Goal: Check status: Check status

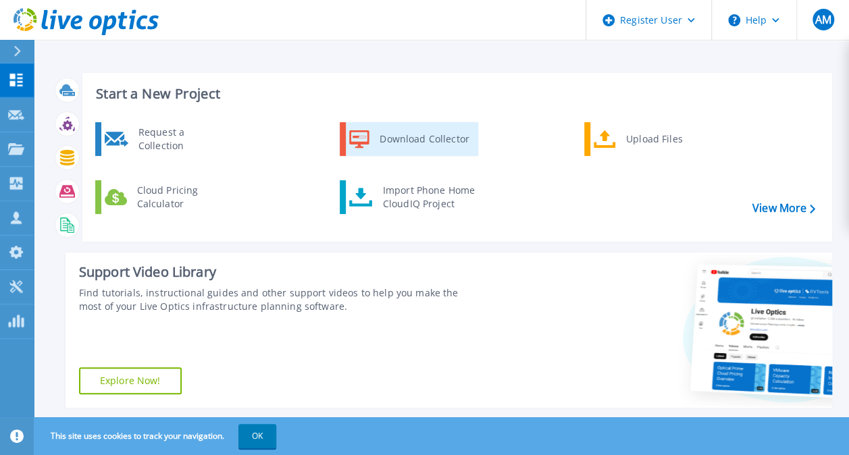
click at [382, 135] on div "Download Collector" at bounding box center [424, 139] width 102 height 27
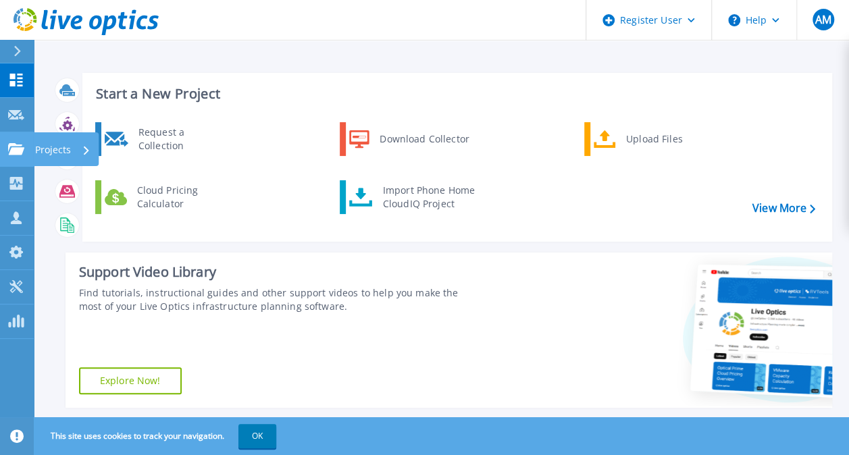
click at [47, 150] on p "Projects" at bounding box center [53, 149] width 36 height 35
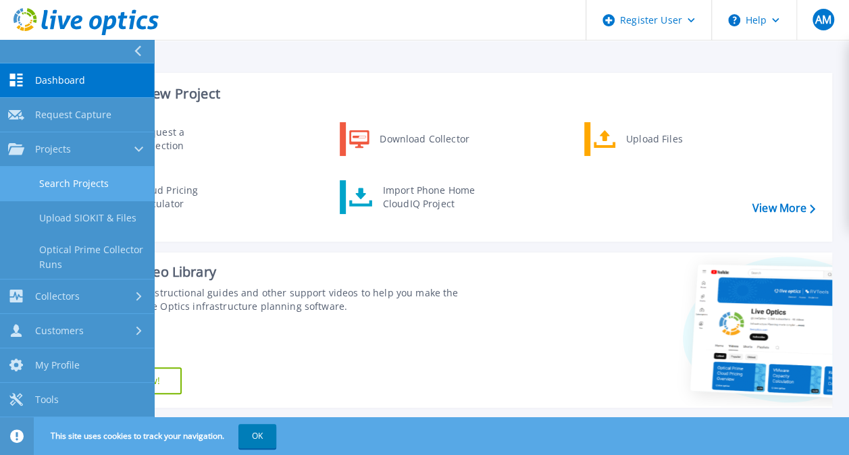
click at [86, 189] on link "Search Projects" at bounding box center [77, 184] width 154 height 34
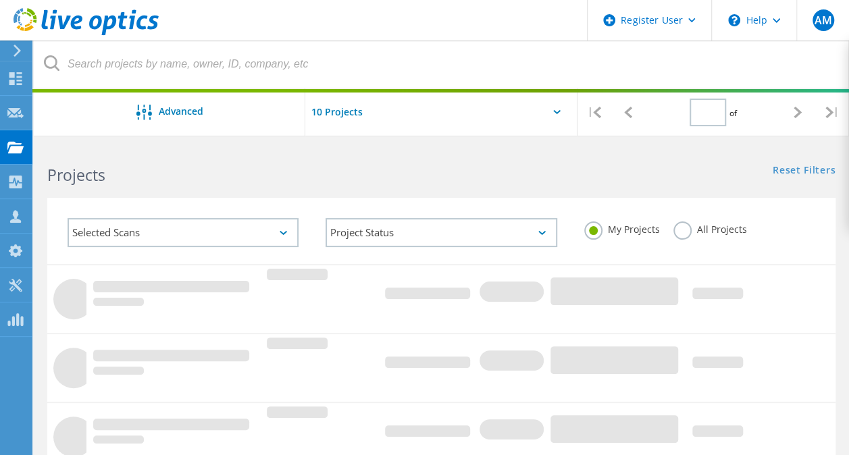
type input "1"
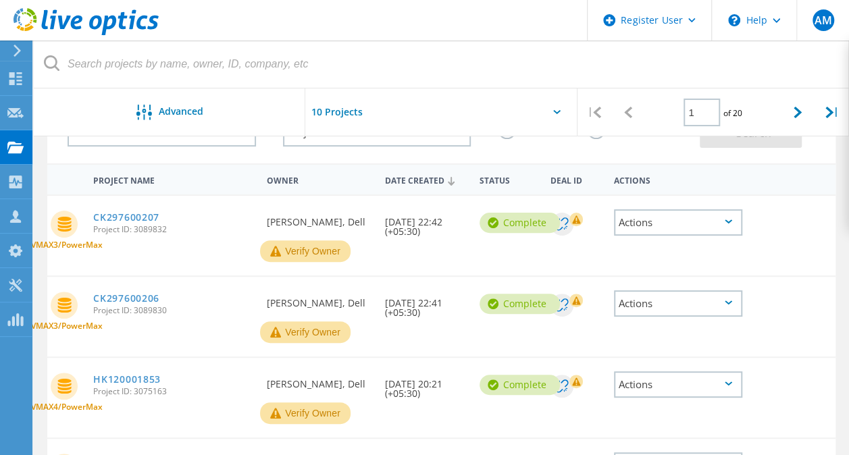
scroll to position [113, 0]
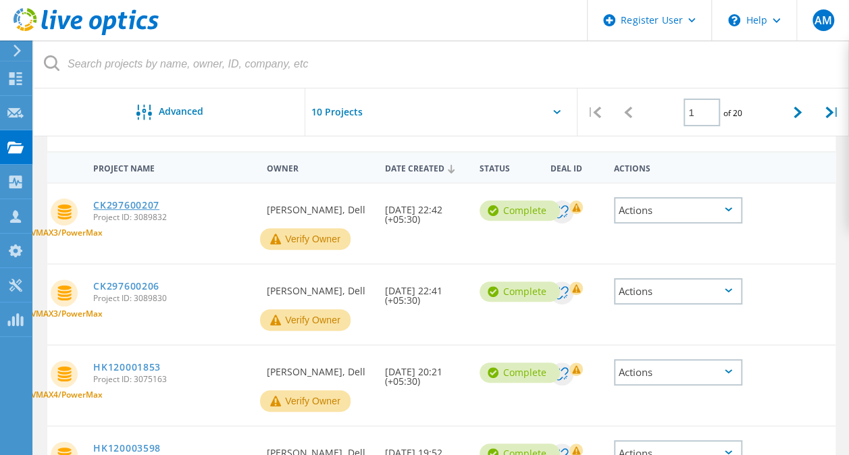
click at [135, 202] on link "CK297600207" at bounding box center [126, 205] width 66 height 9
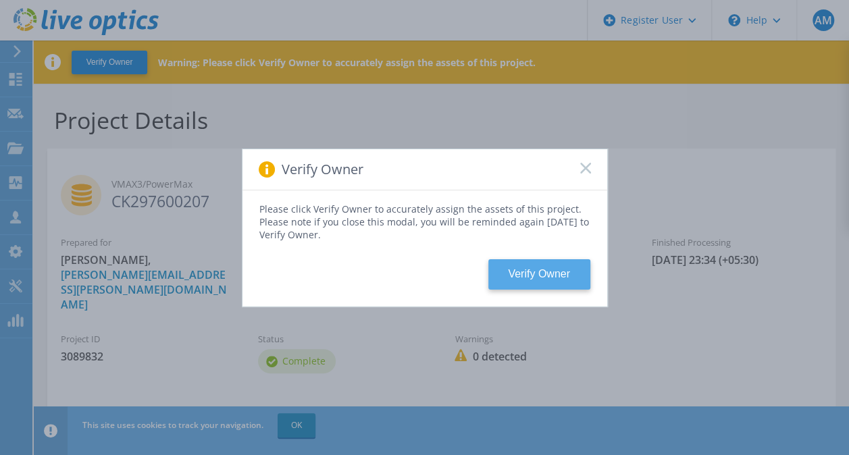
click at [514, 266] on button "Verify Owner" at bounding box center [539, 274] width 102 height 30
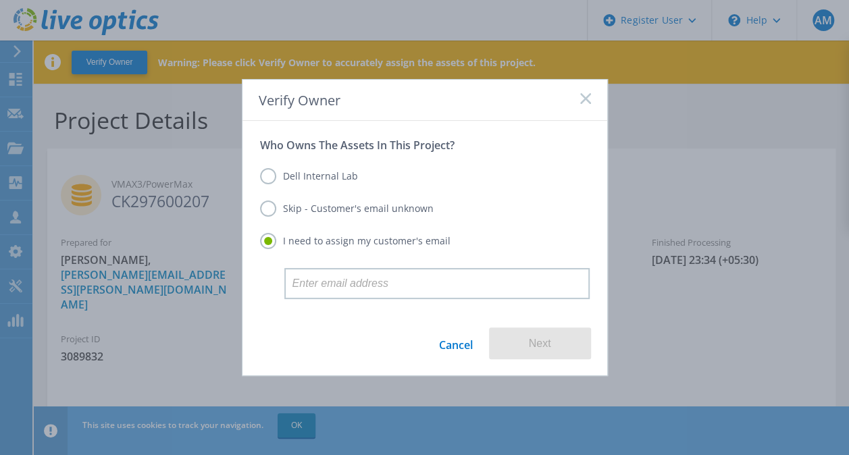
click at [274, 176] on label "Dell Internal Lab" at bounding box center [309, 176] width 98 height 16
click at [0, 0] on input "Dell Internal Lab" at bounding box center [0, 0] width 0 height 0
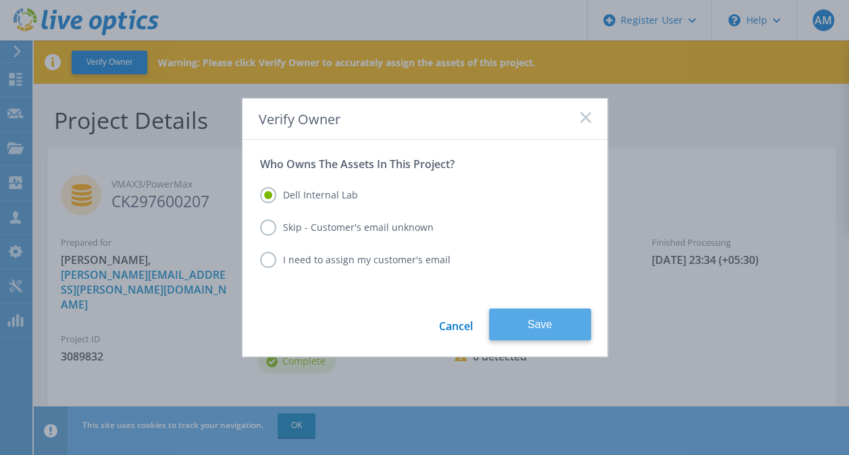
click at [513, 315] on button "Save" at bounding box center [540, 325] width 102 height 32
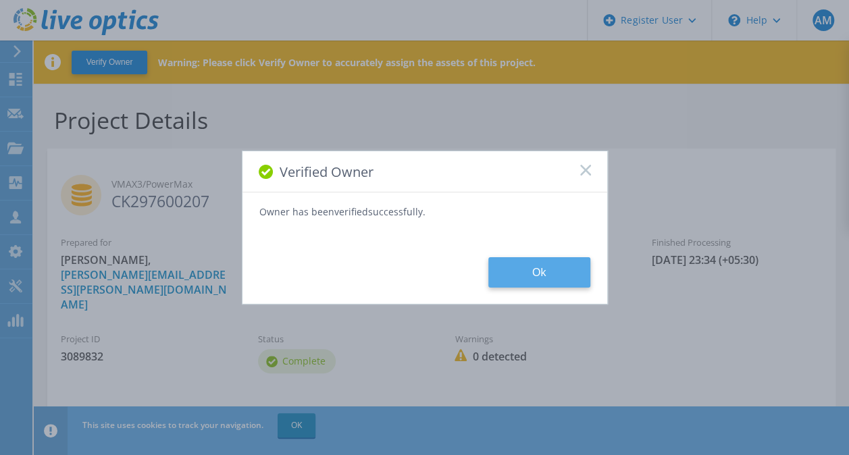
click at [543, 272] on button "Ok" at bounding box center [539, 272] width 102 height 30
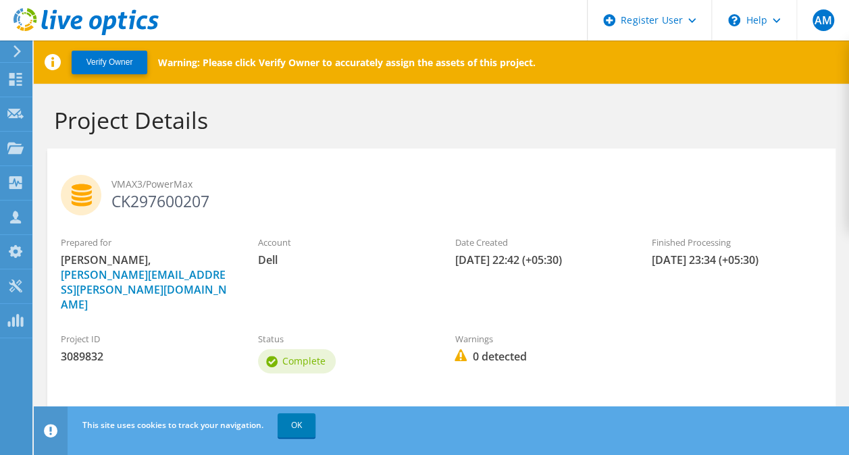
click at [234, 411] on link "Download PPT" at bounding box center [218, 428] width 133 height 35
click at [321, 109] on h1 "Project Details" at bounding box center [438, 120] width 768 height 28
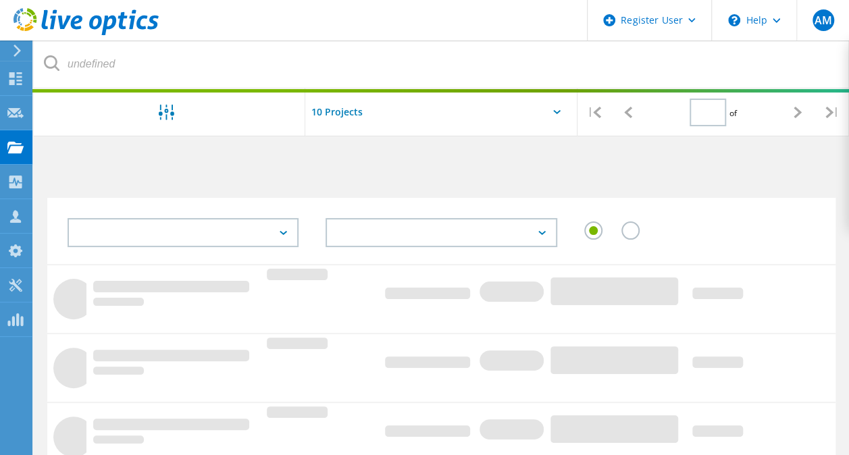
type input "1"
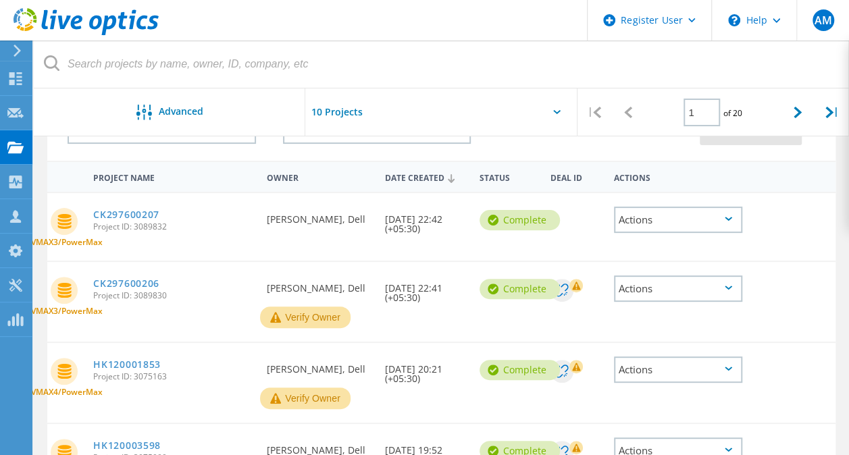
scroll to position [105, 0]
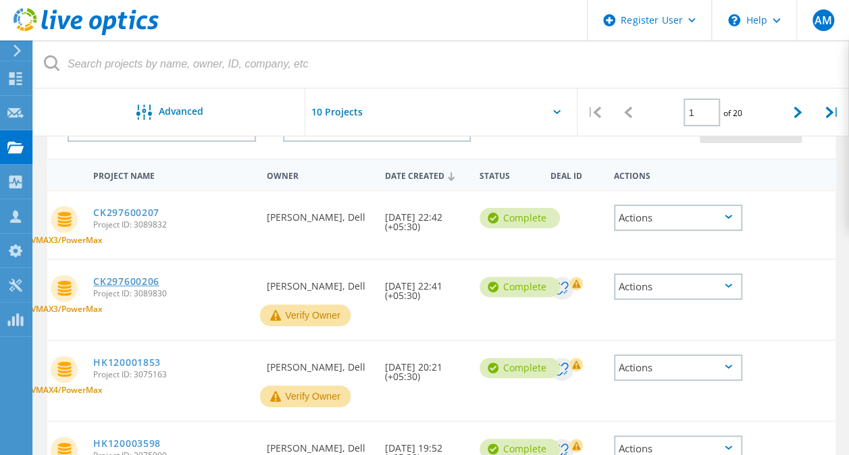
click at [130, 284] on link "CK297600206" at bounding box center [126, 281] width 66 height 9
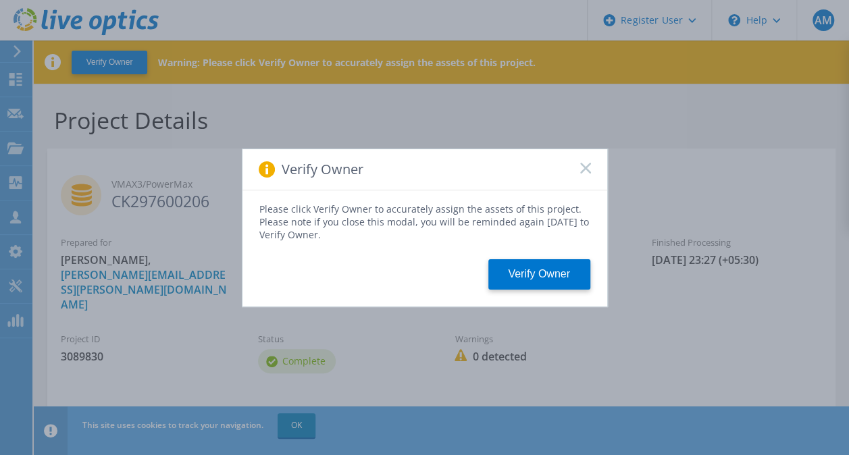
click at [592, 168] on div "Verify Owner" at bounding box center [425, 169] width 365 height 41
click at [581, 167] on icon at bounding box center [585, 168] width 11 height 11
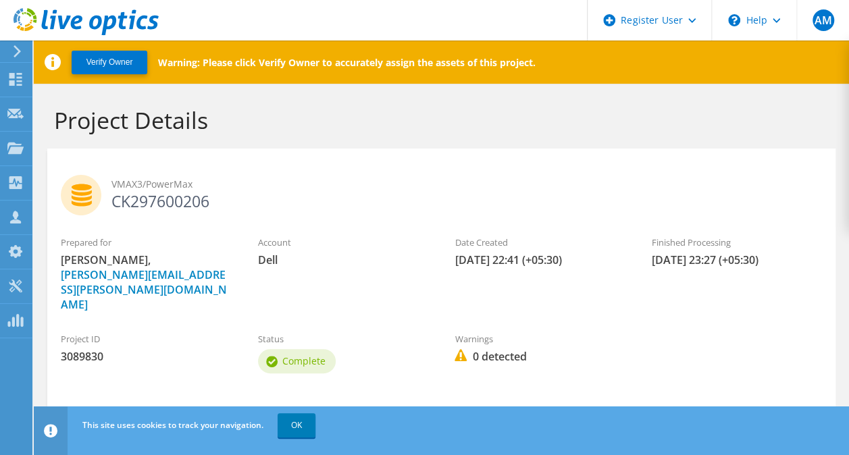
click at [216, 411] on link "Download PPT" at bounding box center [218, 428] width 133 height 35
